Goal: Task Accomplishment & Management: Use online tool/utility

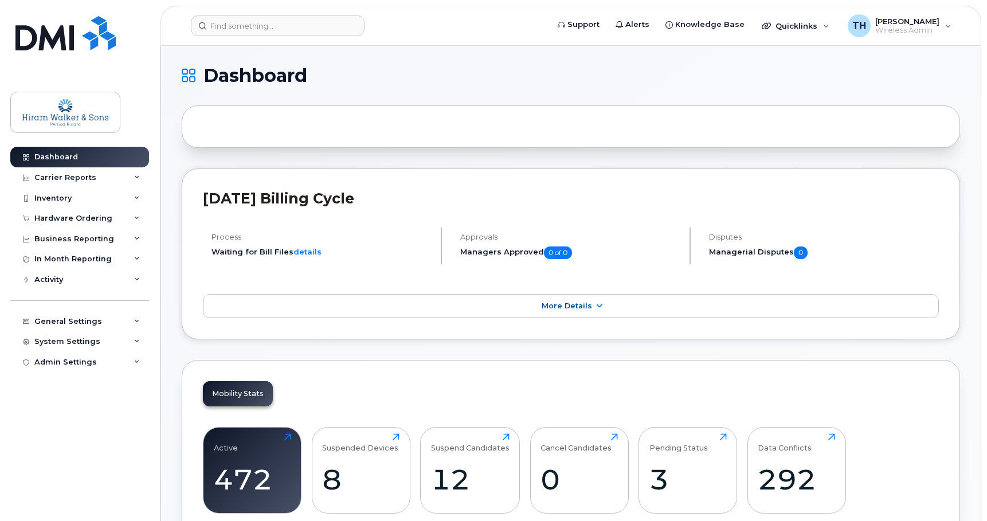
click at [279, 42] on header "Support Alerts Knowledge Base Quicklinks Suspend / Cancel Device Change SIM Car…" at bounding box center [570, 26] width 820 height 40
click at [293, 26] on input at bounding box center [278, 25] width 174 height 21
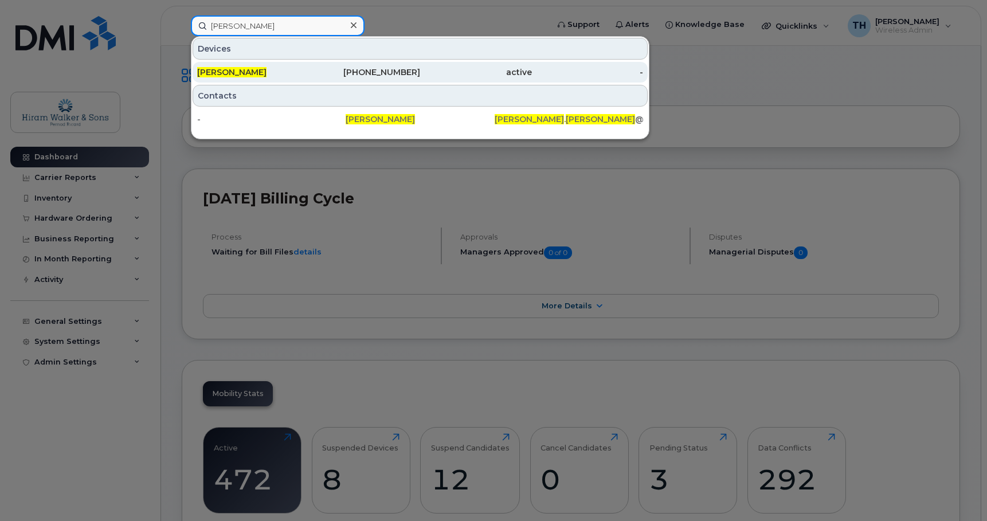
type input "tina hart"
click at [335, 74] on div "519-566-3206" at bounding box center [365, 71] width 112 height 11
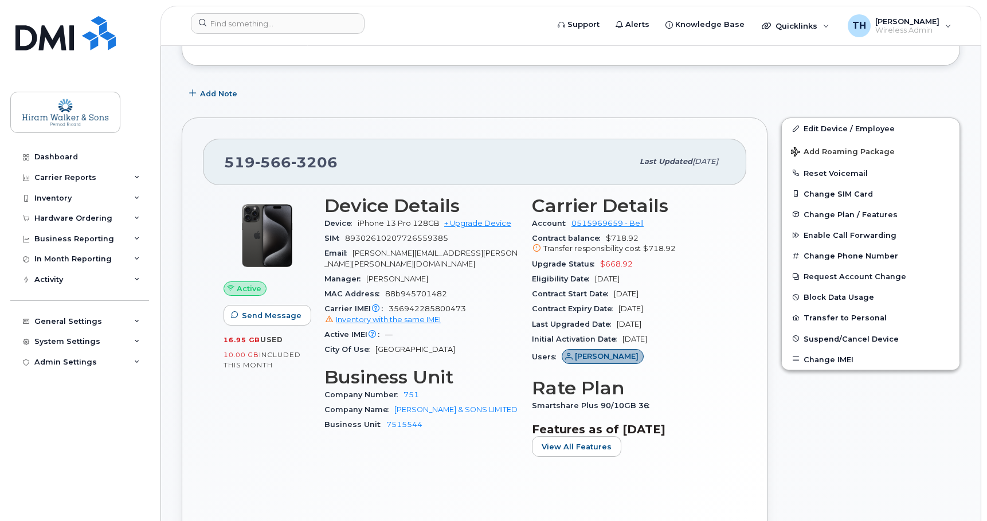
scroll to position [172, 0]
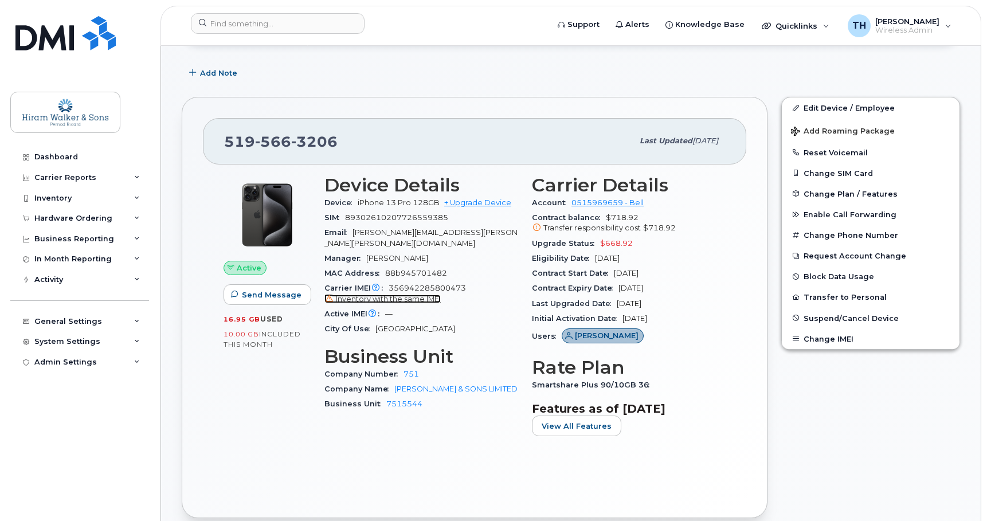
click at [386, 294] on span "Inventory with the same IMEI" at bounding box center [388, 298] width 105 height 9
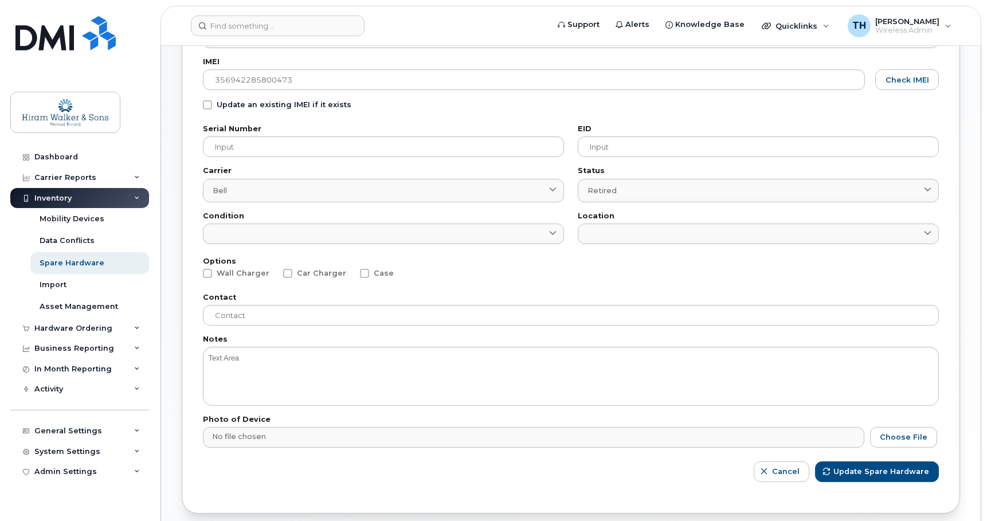
scroll to position [172, 0]
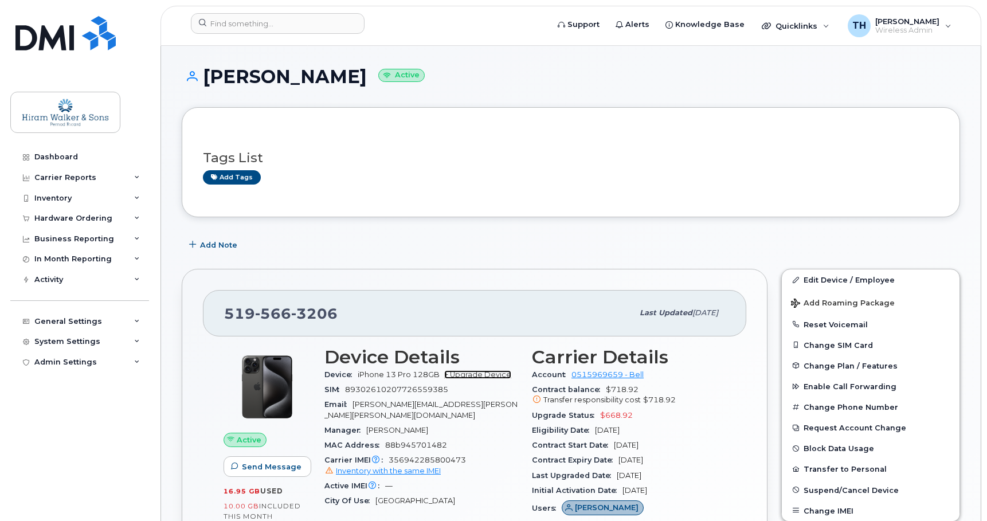
click at [489, 377] on link "+ Upgrade Device" at bounding box center [477, 374] width 67 height 9
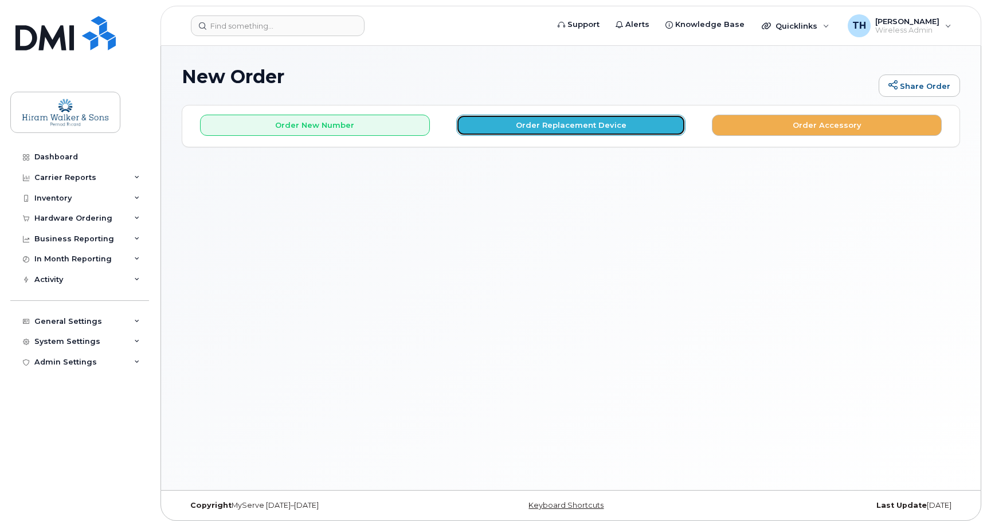
click at [557, 132] on button "Order Replacement Device" at bounding box center [571, 125] width 230 height 21
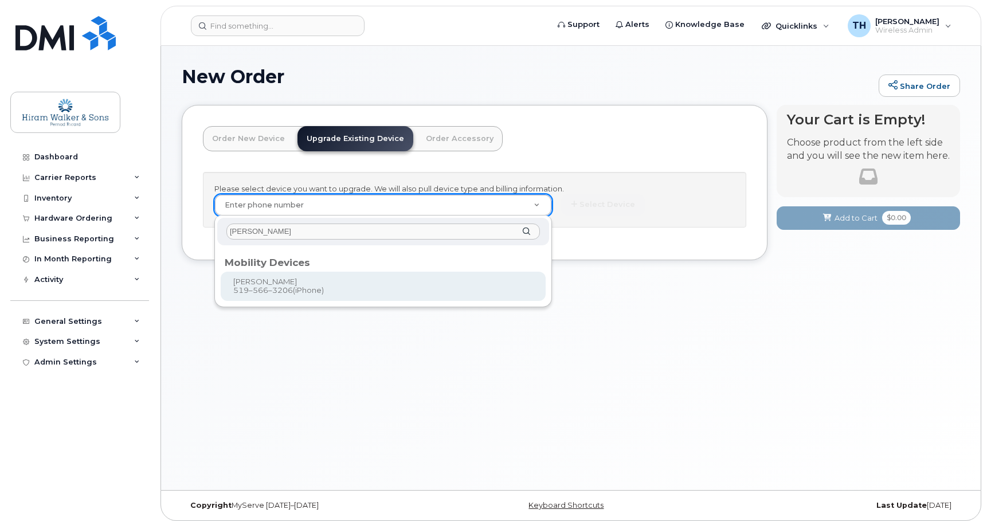
type input "tina hart"
type input "457835"
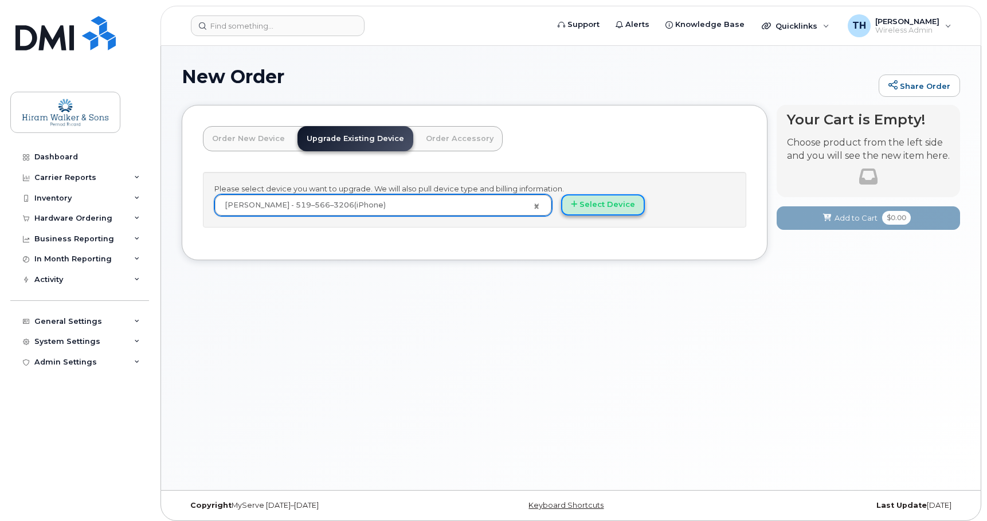
click at [601, 206] on button "Select Device" at bounding box center [603, 204] width 84 height 21
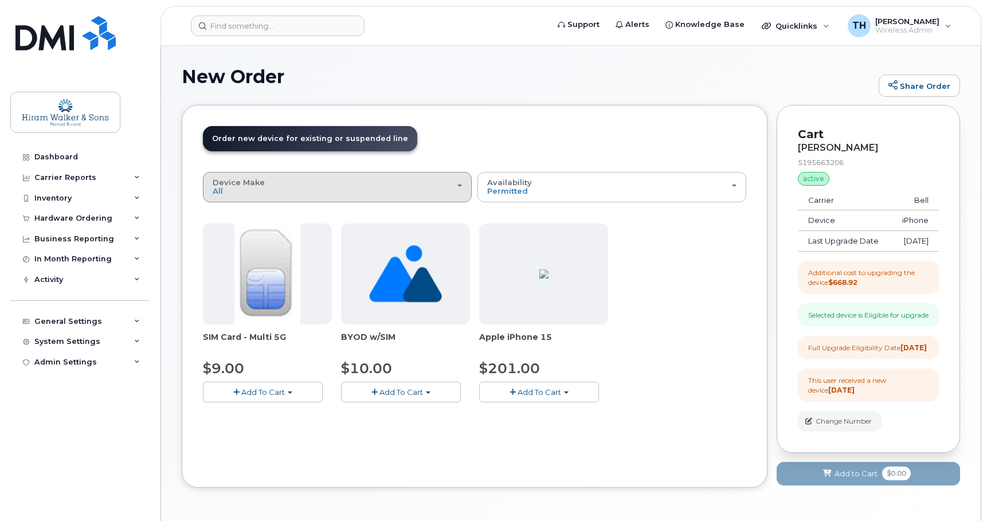
click at [387, 199] on button "Device Make All iPhone Unknown" at bounding box center [337, 187] width 269 height 30
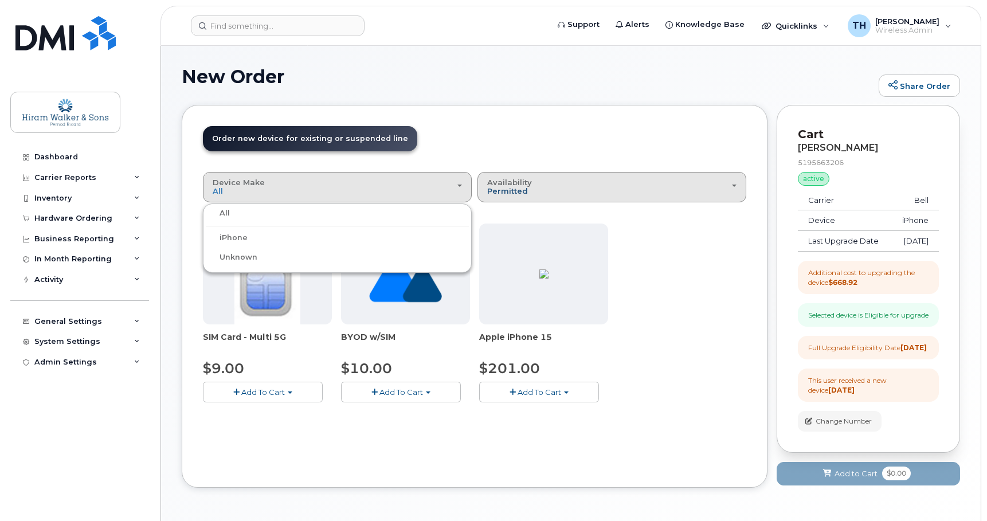
click at [509, 188] on span "Permitted" at bounding box center [507, 190] width 41 height 9
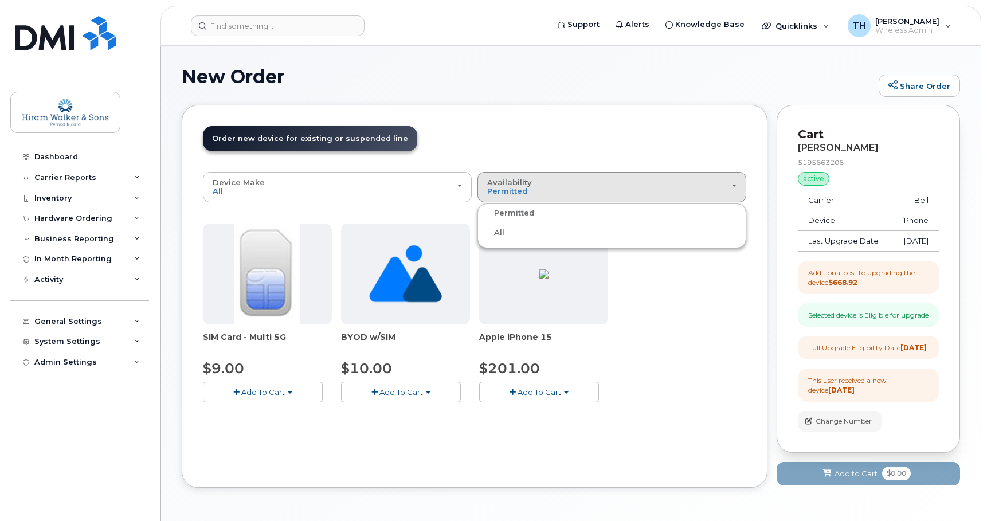
click at [492, 233] on label "All" at bounding box center [492, 233] width 24 height 14
click at [0, 0] on input "All" at bounding box center [0, 0] width 0 height 0
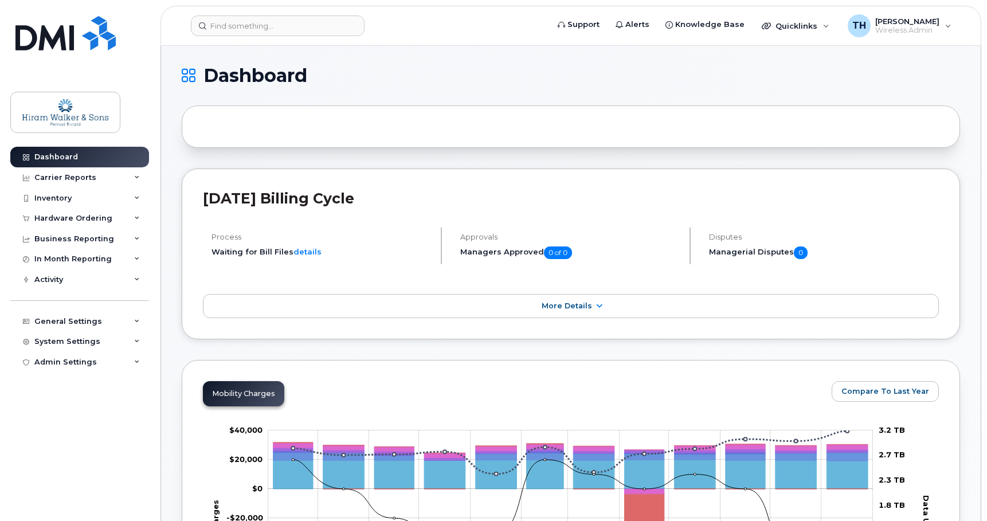
click at [104, 457] on div "Dashboard Carrier Reports Monthly Billing Data Daily Data Pooling Data Behavior…" at bounding box center [81, 325] width 142 height 357
